Goal: Task Accomplishment & Management: Use online tool/utility

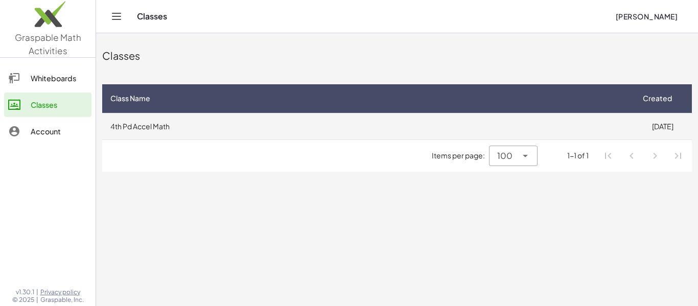
click at [196, 129] on td "4th Pd Accel Math" at bounding box center [367, 126] width 531 height 27
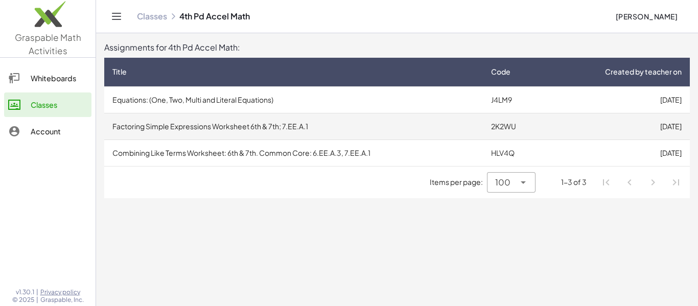
click at [200, 131] on td "Factoring Simple Expressions Worksheet 6th & 7th; 7.EE.A.1" at bounding box center [293, 126] width 379 height 27
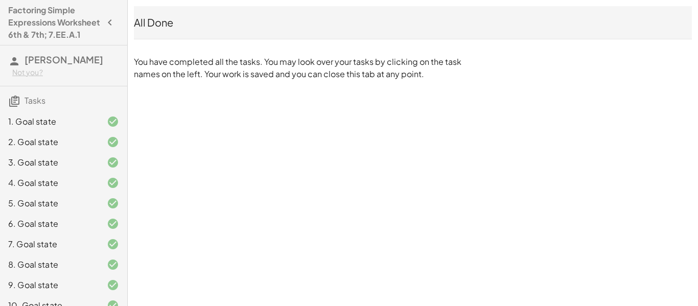
click at [29, 86] on h3 "[PERSON_NAME] Peechar Not you?" at bounding box center [63, 65] width 127 height 40
click at [27, 78] on div "Not you?" at bounding box center [65, 72] width 107 height 10
